Goal: Transaction & Acquisition: Purchase product/service

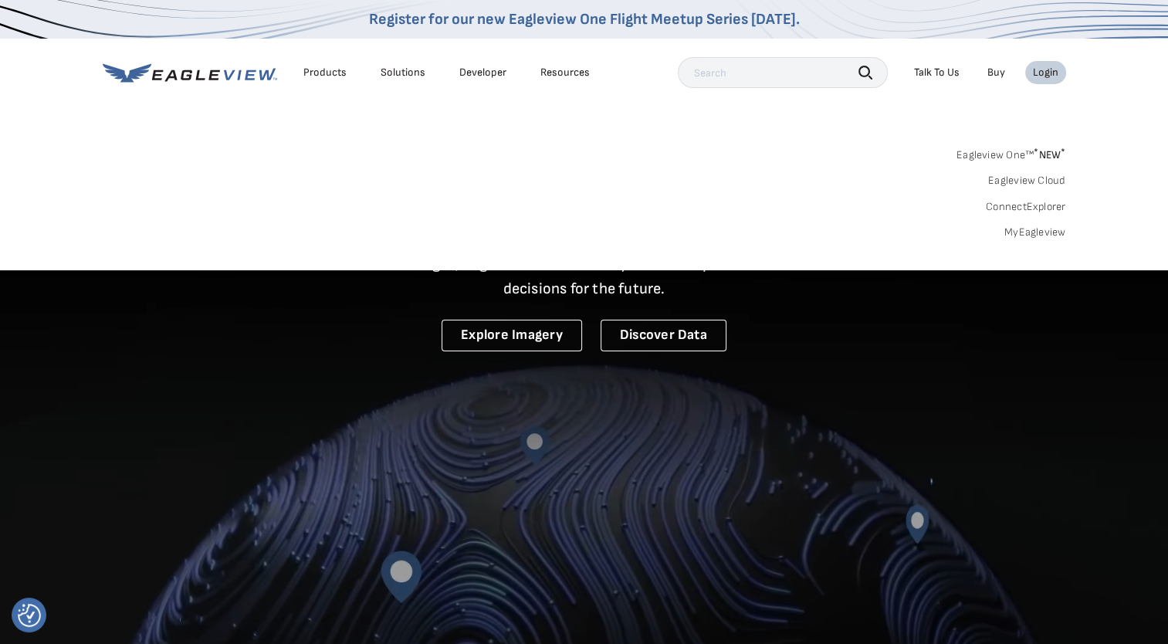
click at [1015, 225] on div "Eagleview One™ * NEW * Eagleview Cloud ConnectExplorer MyEagleview" at bounding box center [585, 192] width 964 height 96
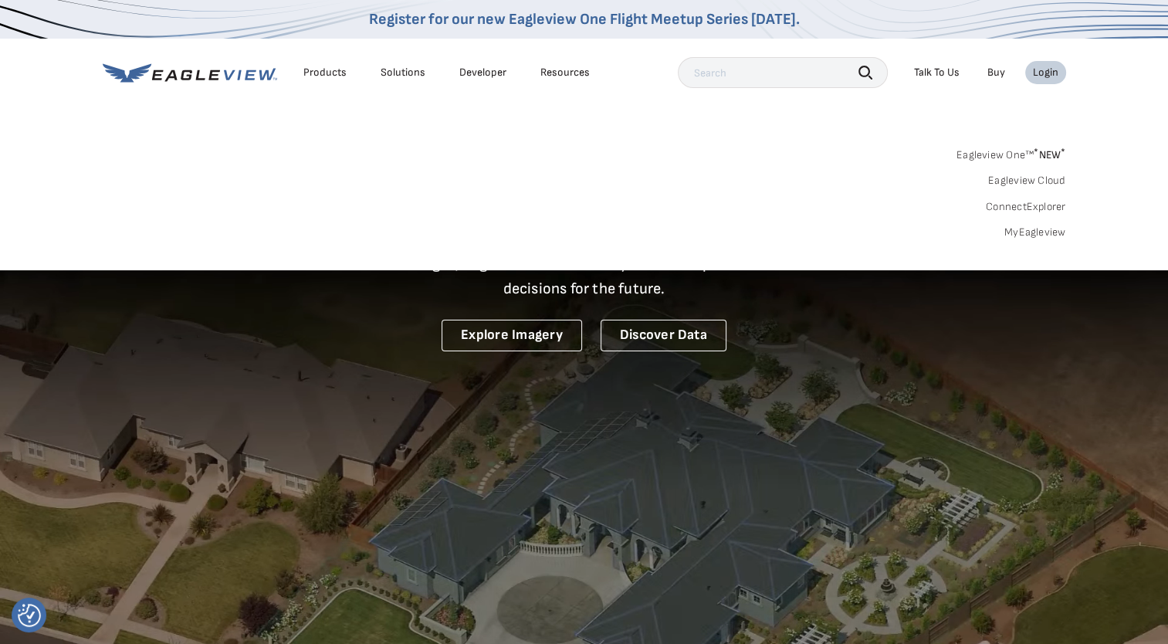
click at [1017, 234] on link "MyEagleview" at bounding box center [1036, 232] width 62 height 14
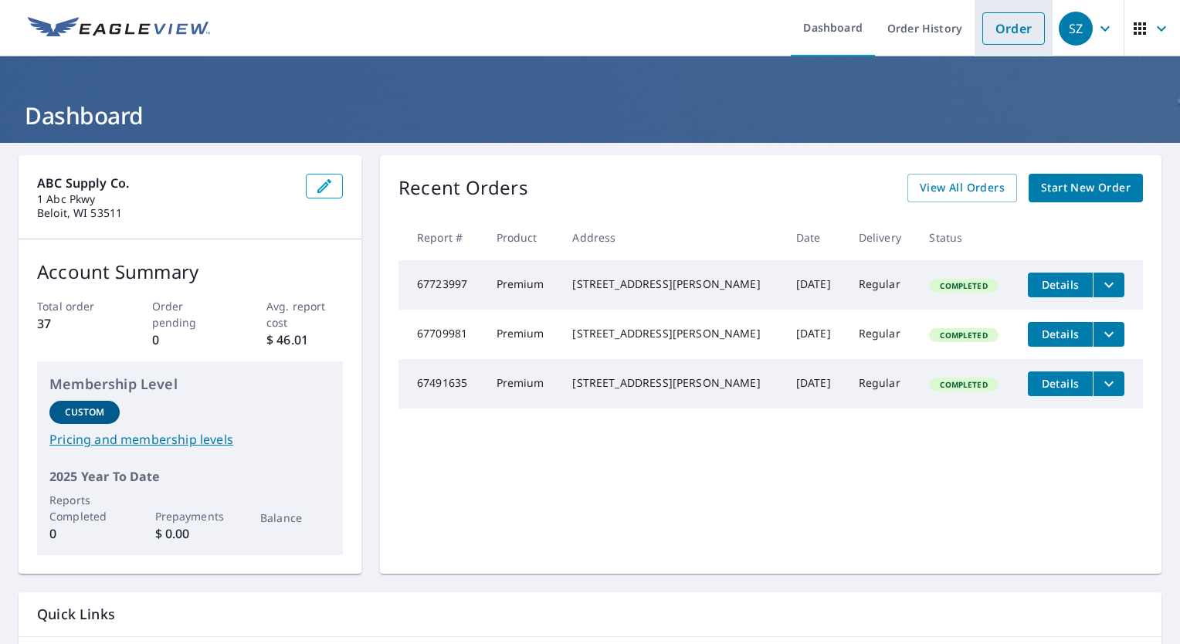
click at [991, 20] on link "Order" at bounding box center [1013, 28] width 63 height 32
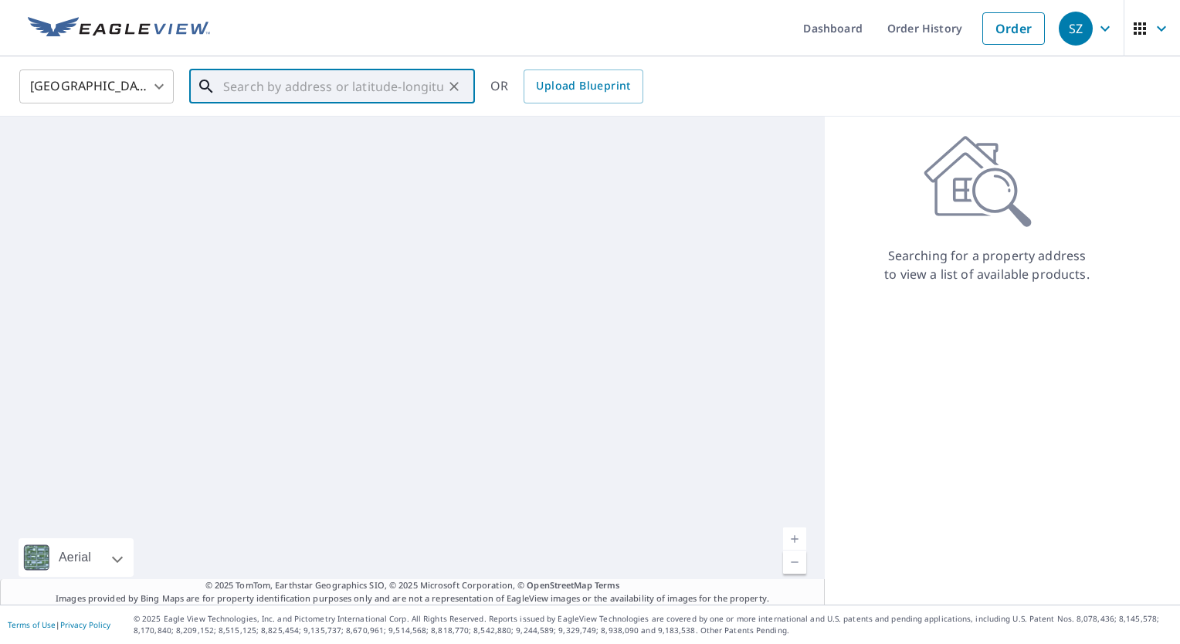
click at [242, 90] on input "text" at bounding box center [333, 86] width 220 height 43
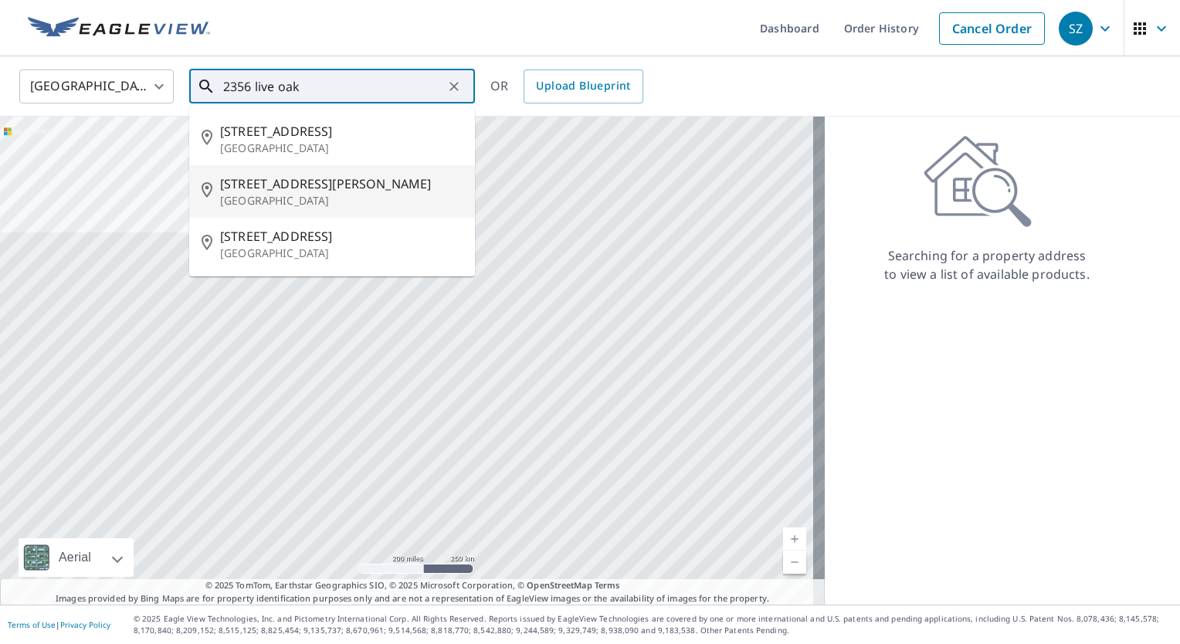
click at [330, 199] on p "[GEOGRAPHIC_DATA]" at bounding box center [341, 200] width 242 height 15
type input "[STREET_ADDRESS][PERSON_NAME]"
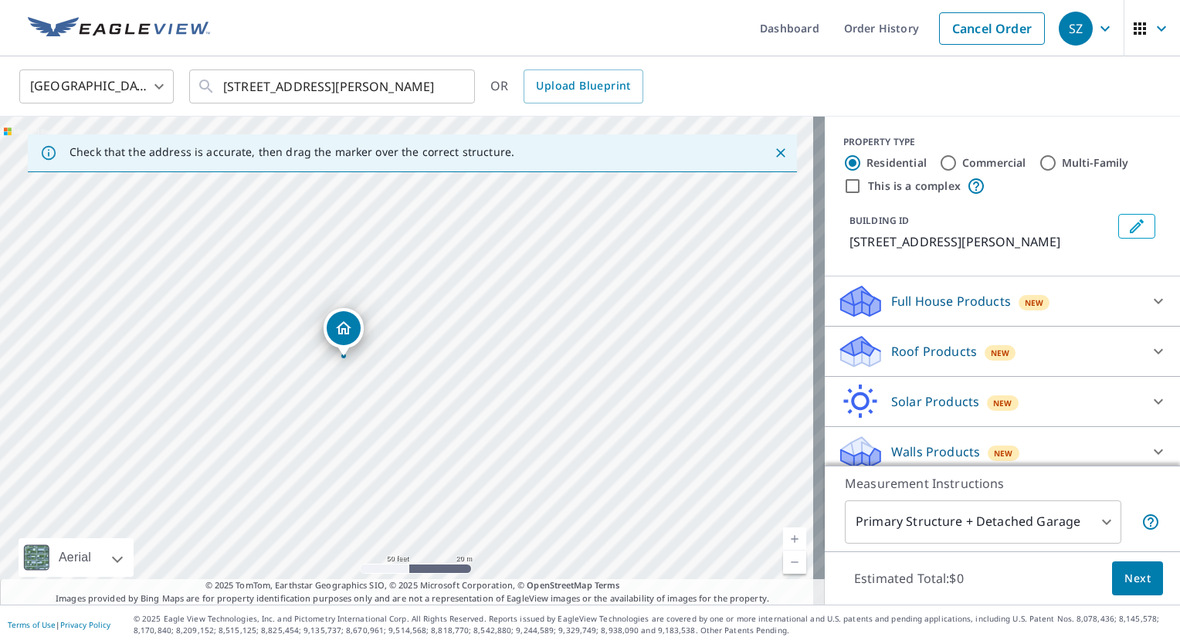
drag, startPoint x: 417, startPoint y: 385, endPoint x: 300, endPoint y: 310, distance: 138.8
click at [300, 310] on div "[STREET_ADDRESS][PERSON_NAME]" at bounding box center [412, 361] width 825 height 488
click at [917, 361] on p "Roof Products" at bounding box center [934, 351] width 86 height 19
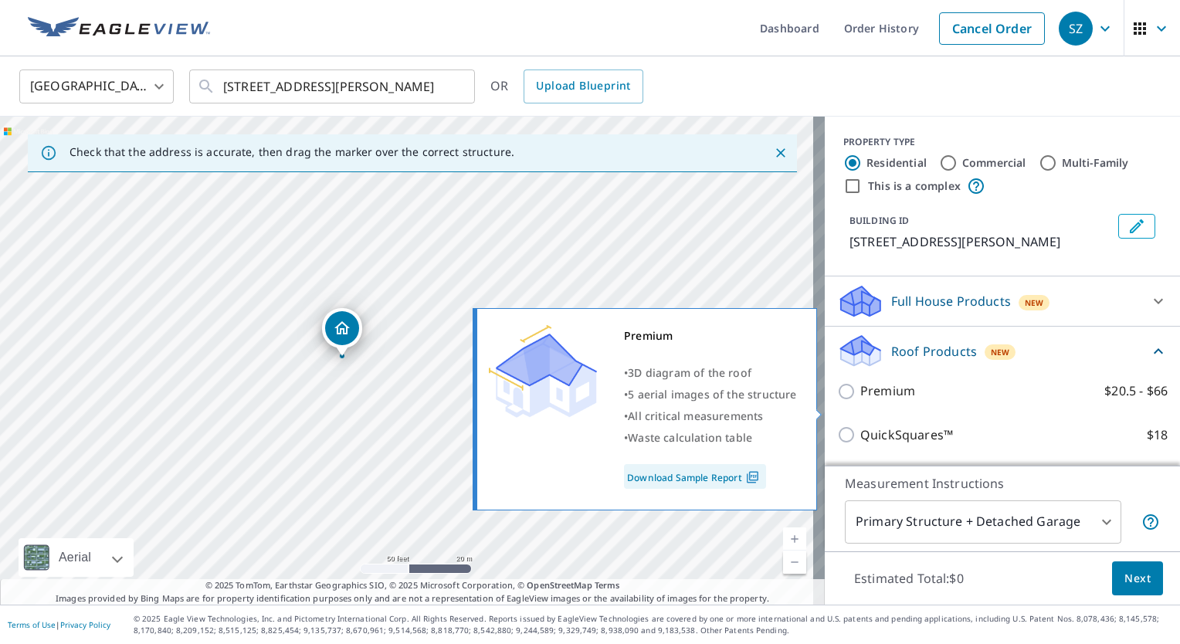
click at [860, 401] on p "Premium" at bounding box center [887, 390] width 55 height 19
click at [839, 401] on input "Premium $20.5 - $66" at bounding box center [848, 391] width 23 height 19
checkbox input "true"
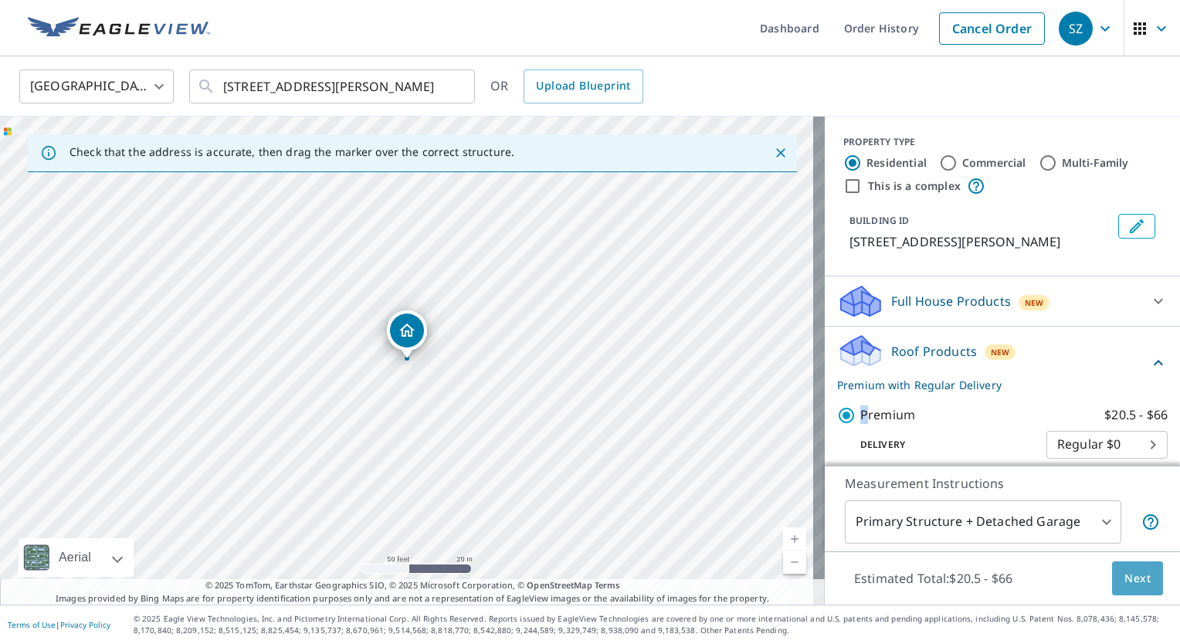
click at [1112, 570] on button "Next" at bounding box center [1137, 578] width 51 height 35
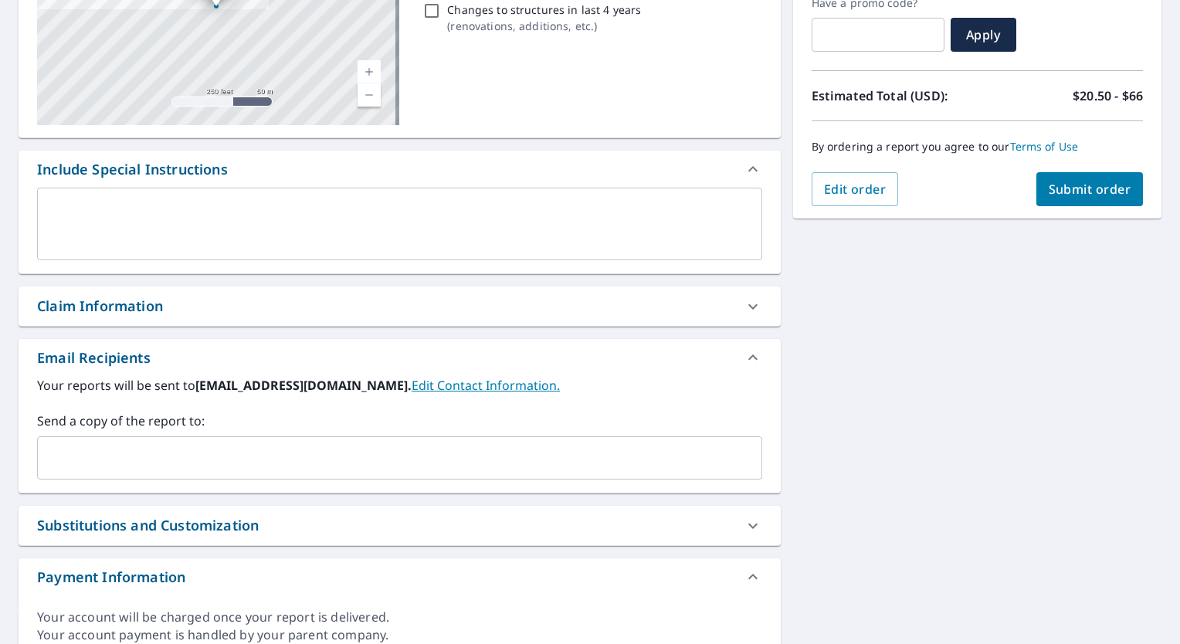
scroll to position [309, 0]
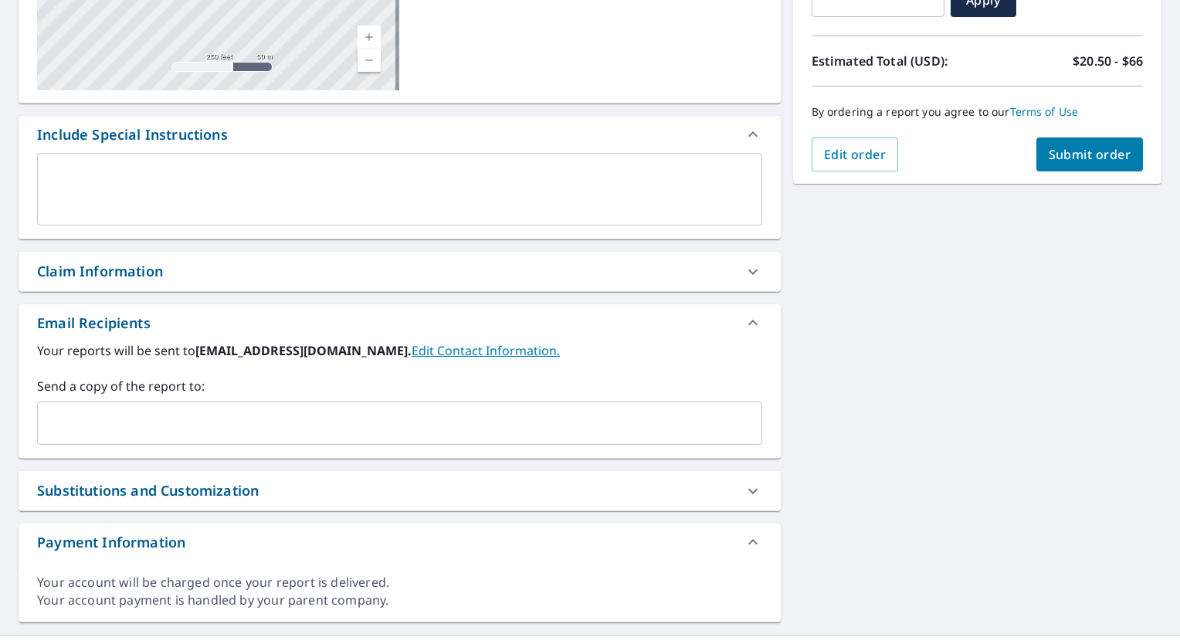
click at [204, 429] on input "text" at bounding box center [388, 422] width 688 height 29
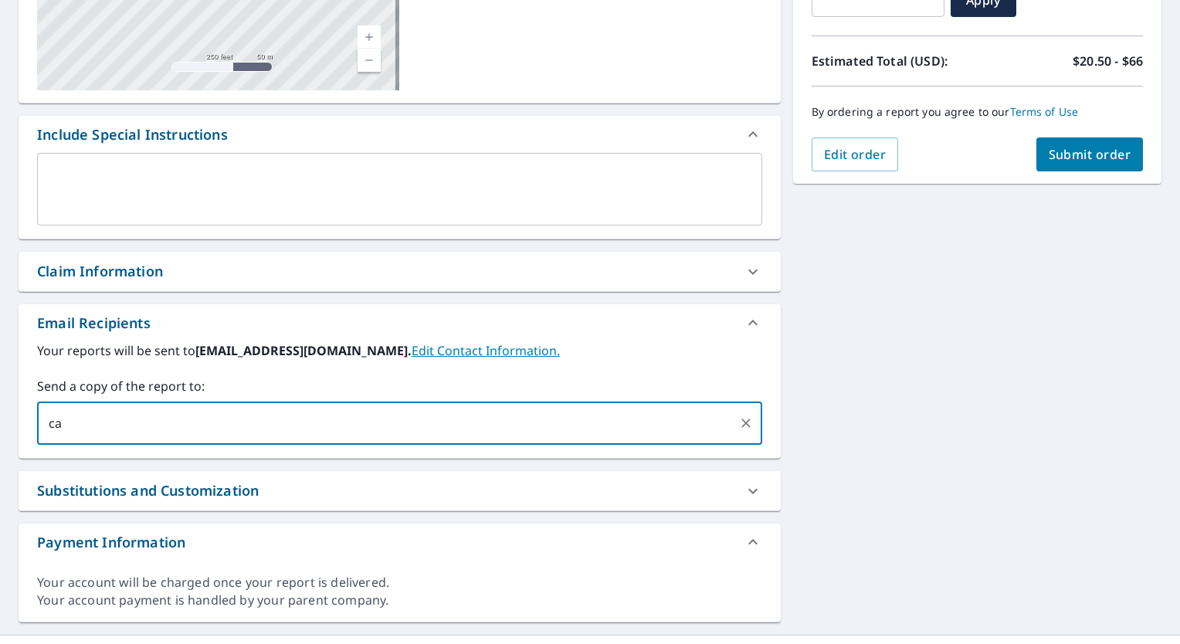
type input "c"
type input "[PERSON_NAME]"
type input "[PERSON_NAME][EMAIL_ADDRESS][PERSON_NAME][DOMAIN_NAME]"
click at [1073, 162] on button "Submit order" at bounding box center [1089, 154] width 107 height 34
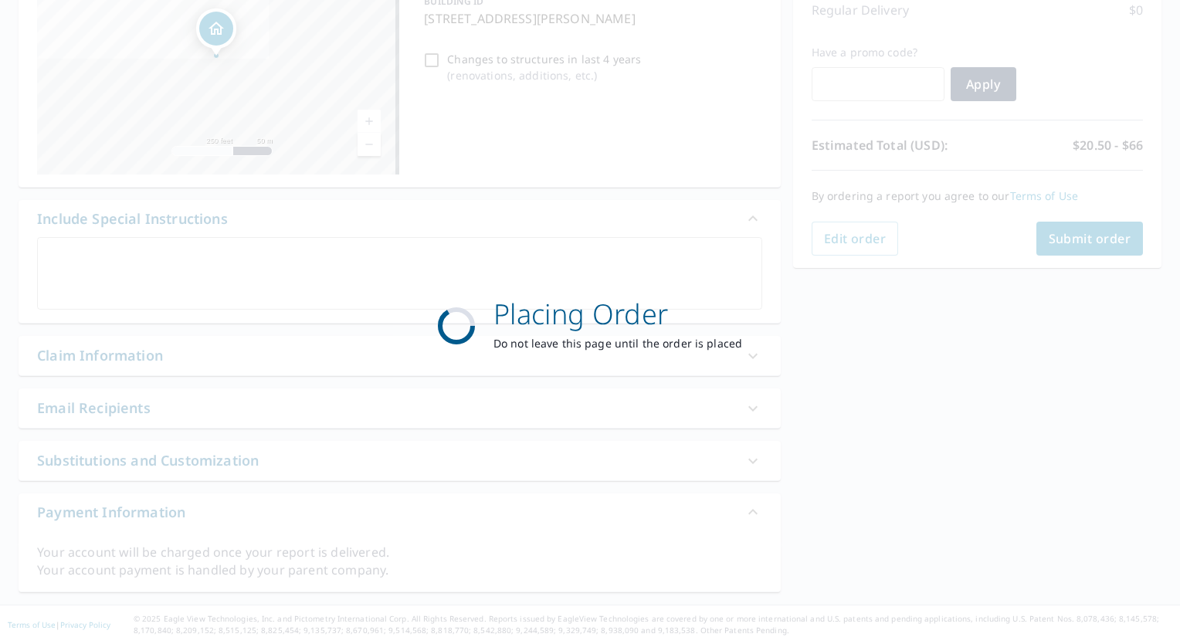
scroll to position [222, 0]
